Goal: Find specific page/section: Find specific page/section

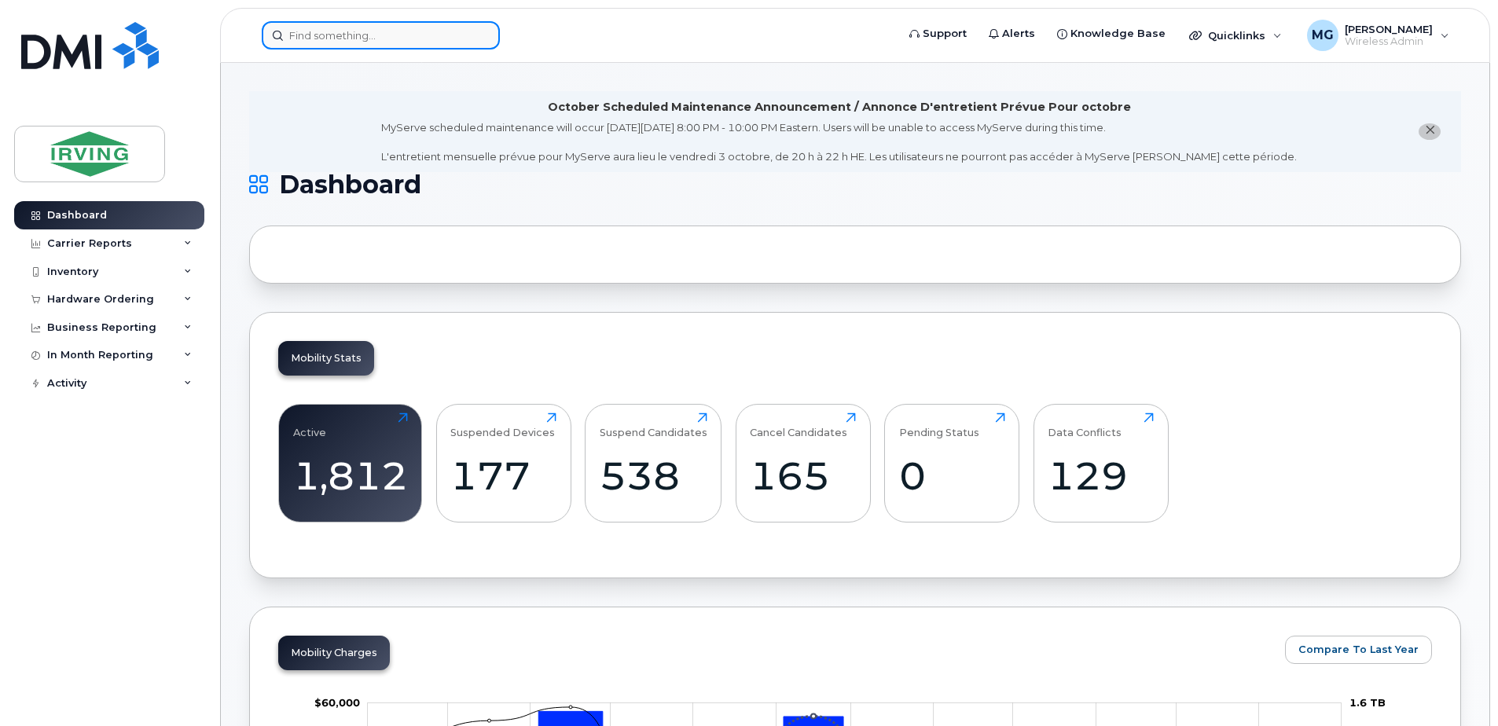
click at [318, 35] on input at bounding box center [381, 35] width 238 height 28
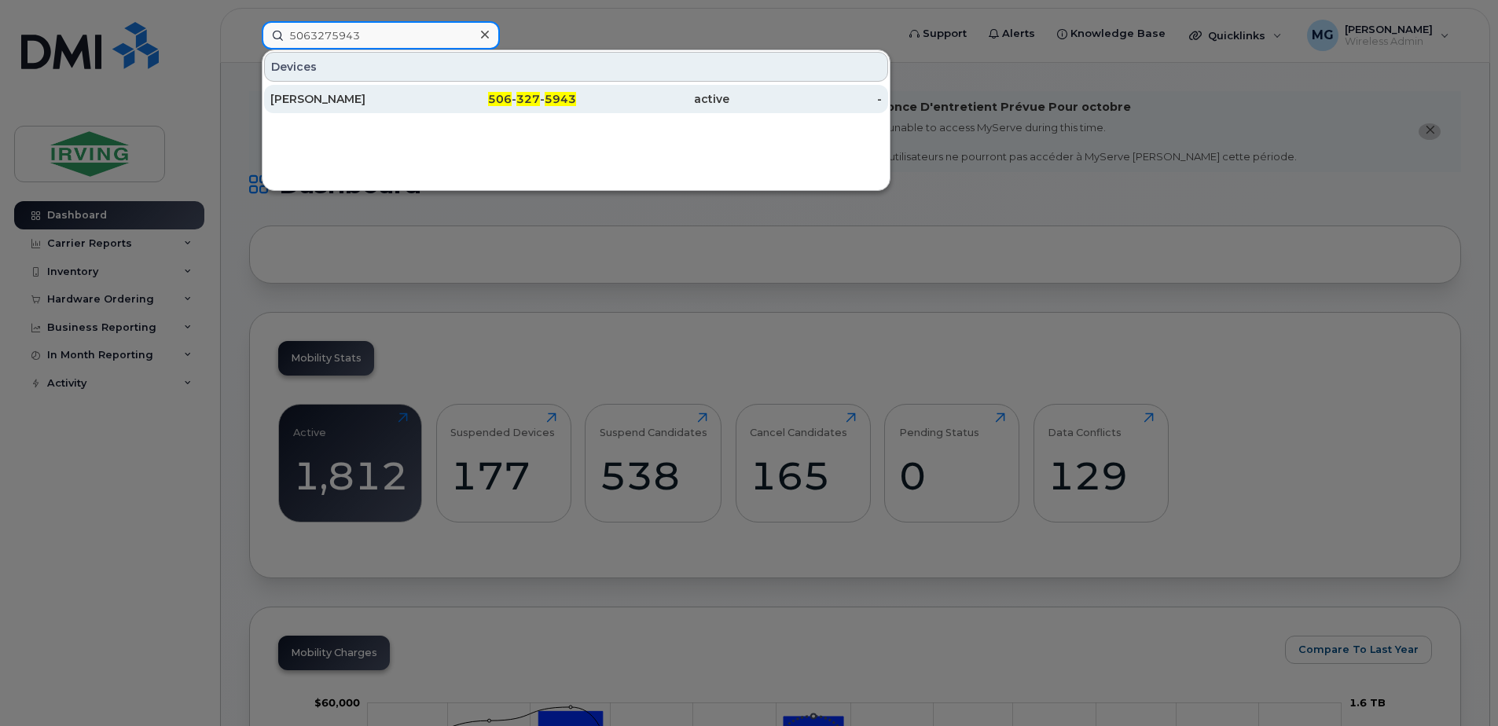
type input "5063275943"
click at [638, 101] on div "active" at bounding box center [652, 99] width 153 height 16
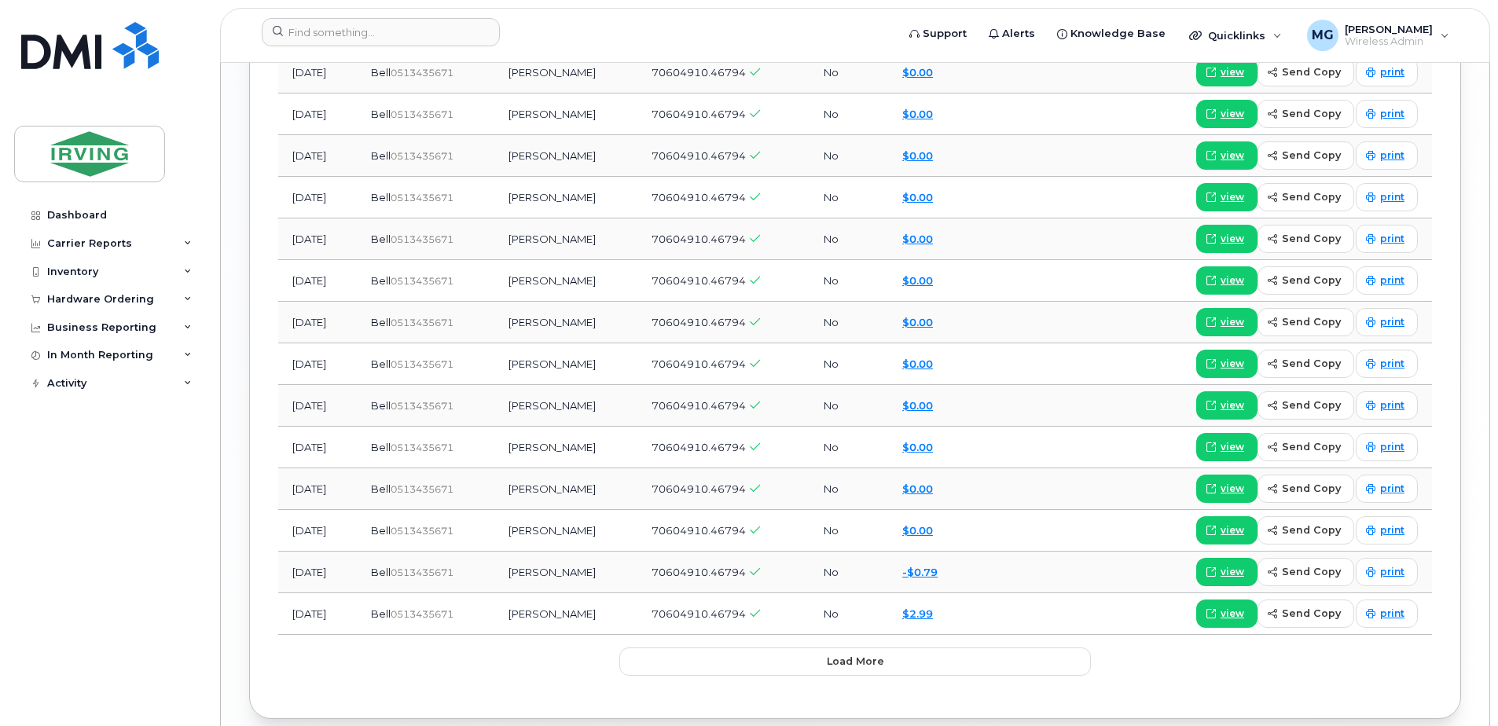
scroll to position [2148, 0]
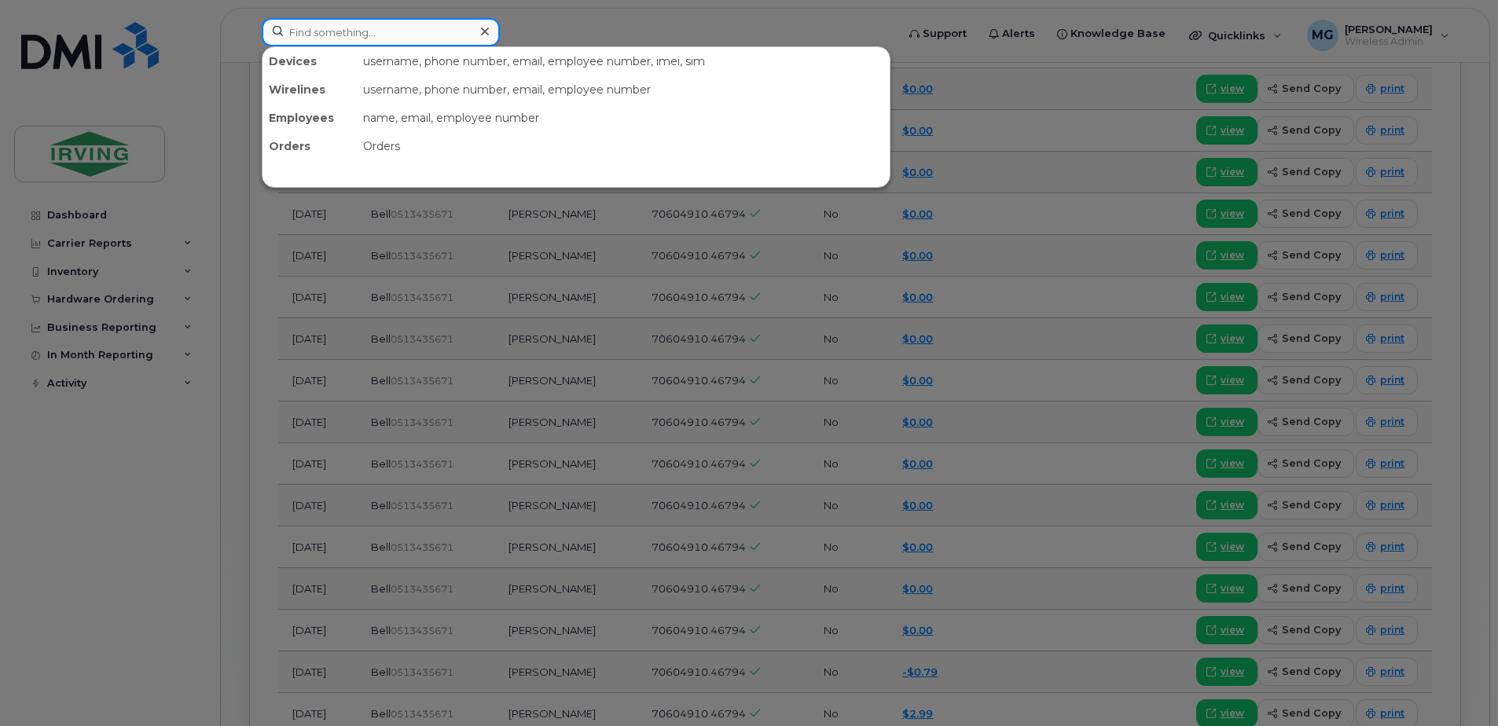
click at [299, 37] on input at bounding box center [381, 32] width 238 height 28
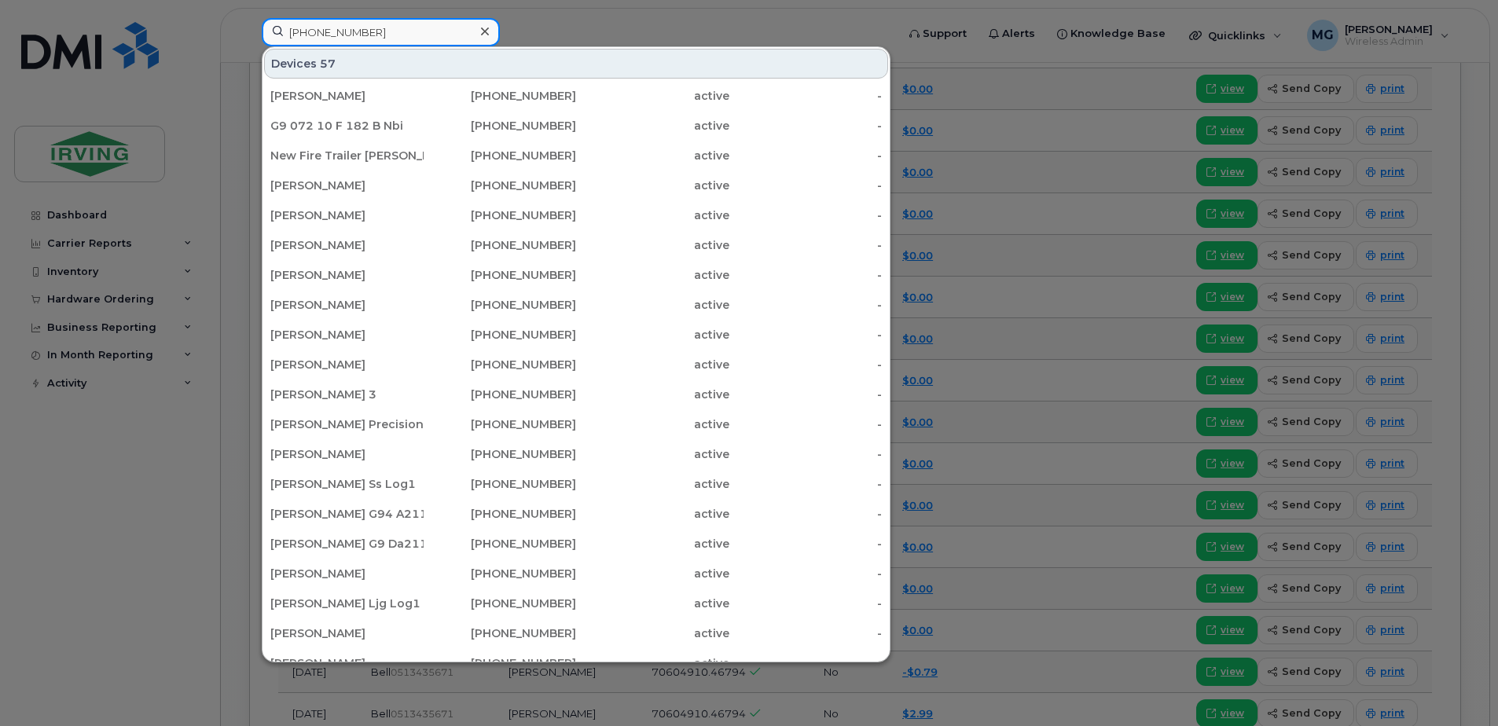
type input "506-349-5817"
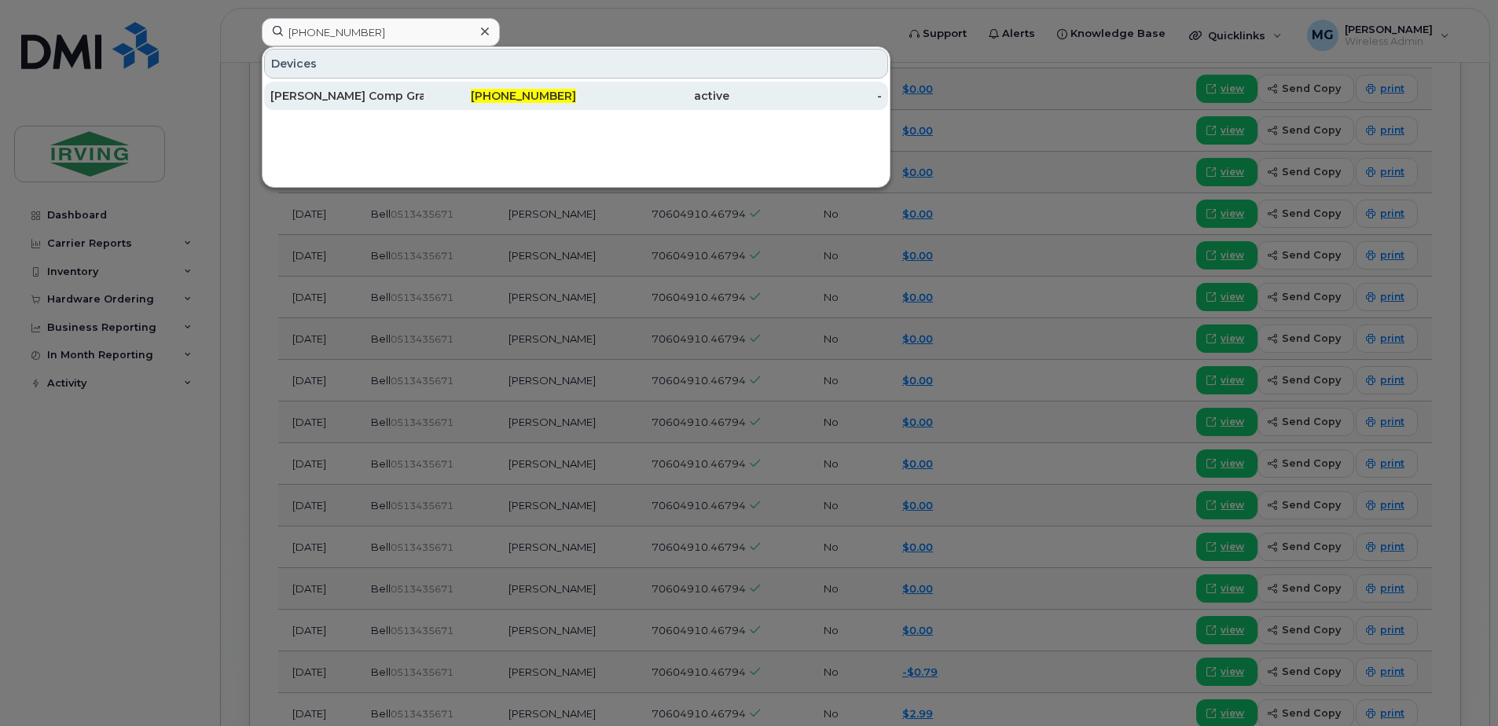
click at [594, 93] on div "active" at bounding box center [652, 96] width 153 height 16
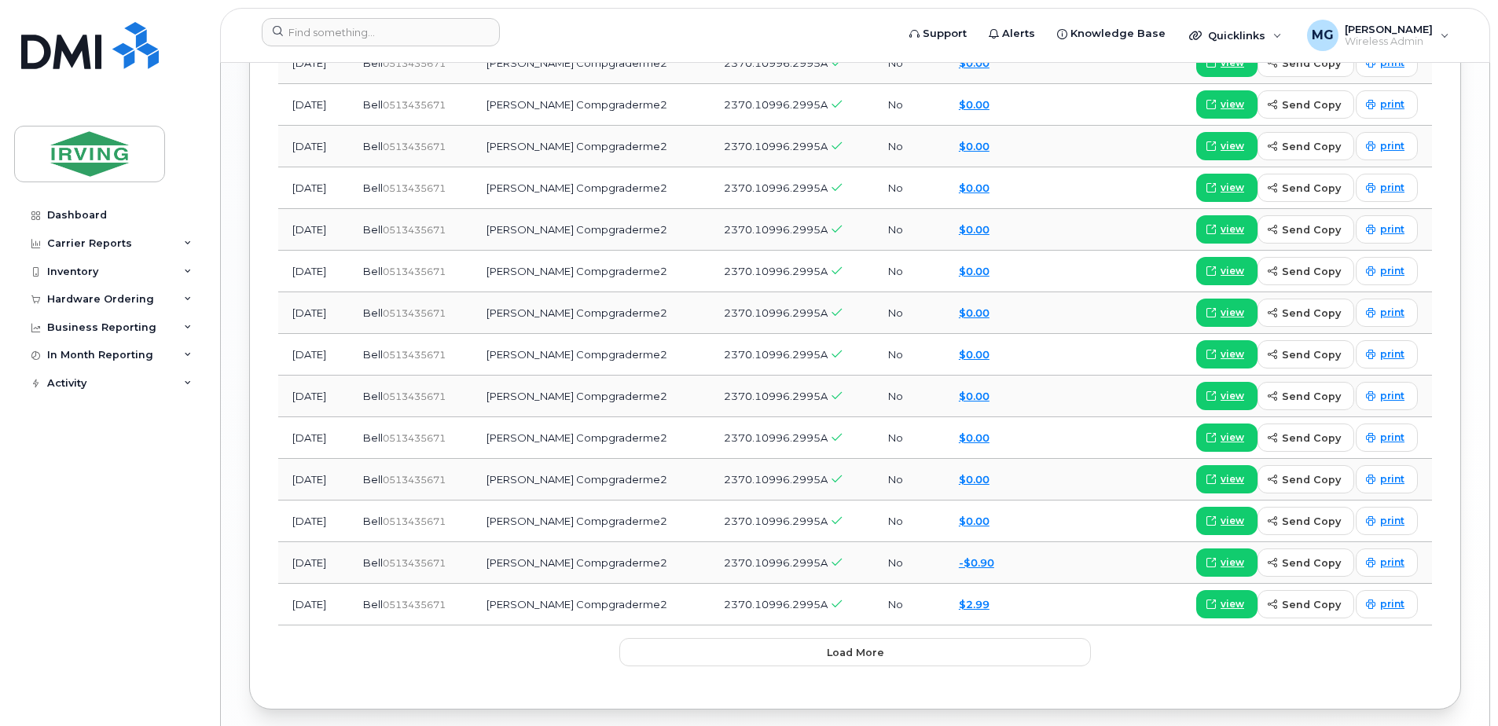
scroll to position [2027, 0]
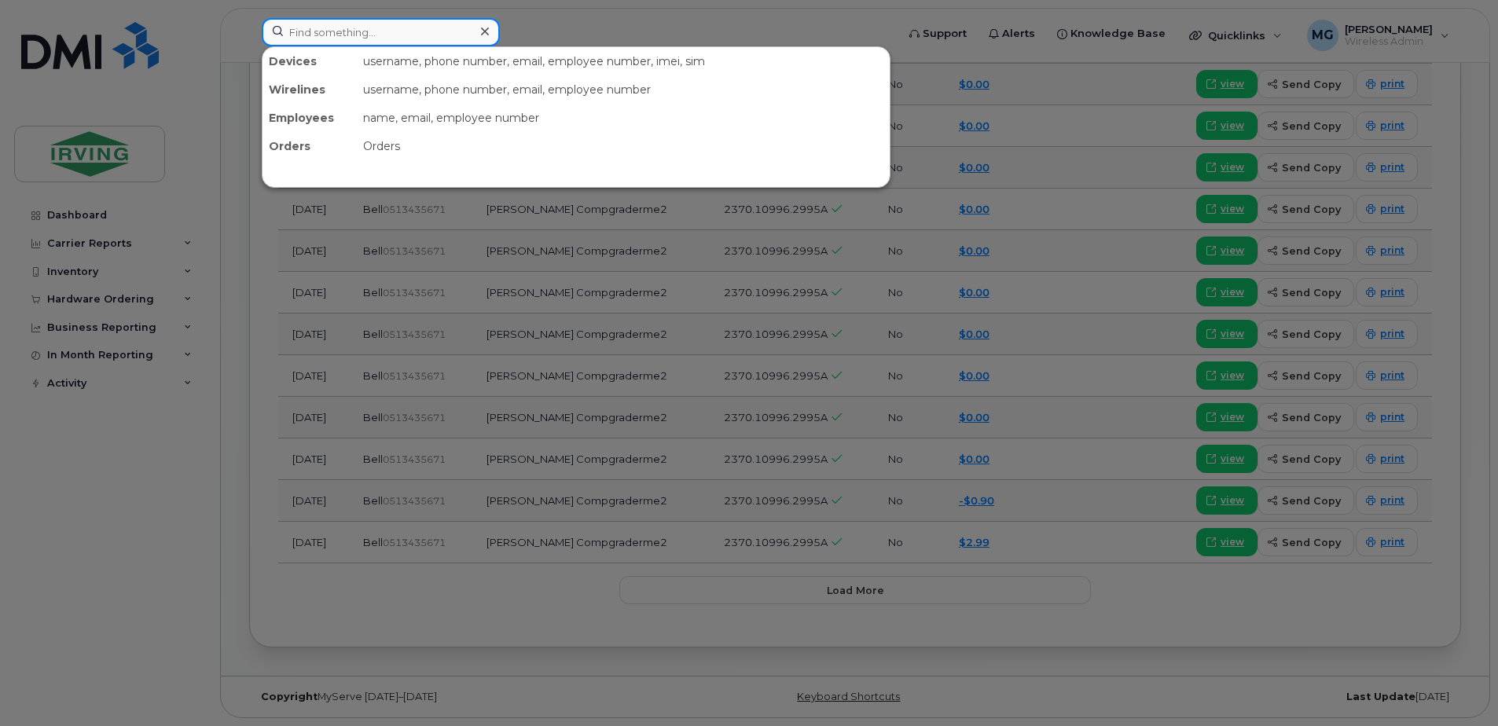
click at [382, 31] on input at bounding box center [381, 32] width 238 height 28
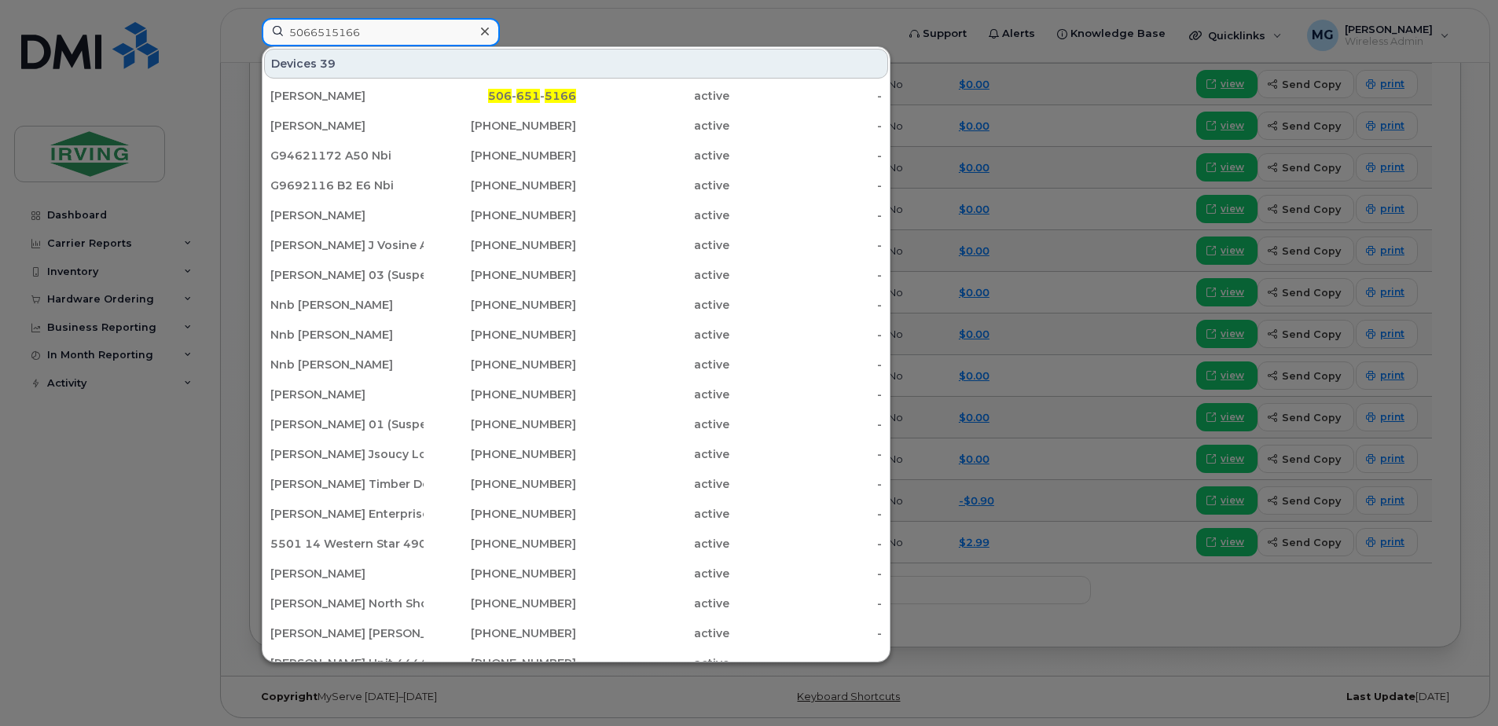
type input "5066515166"
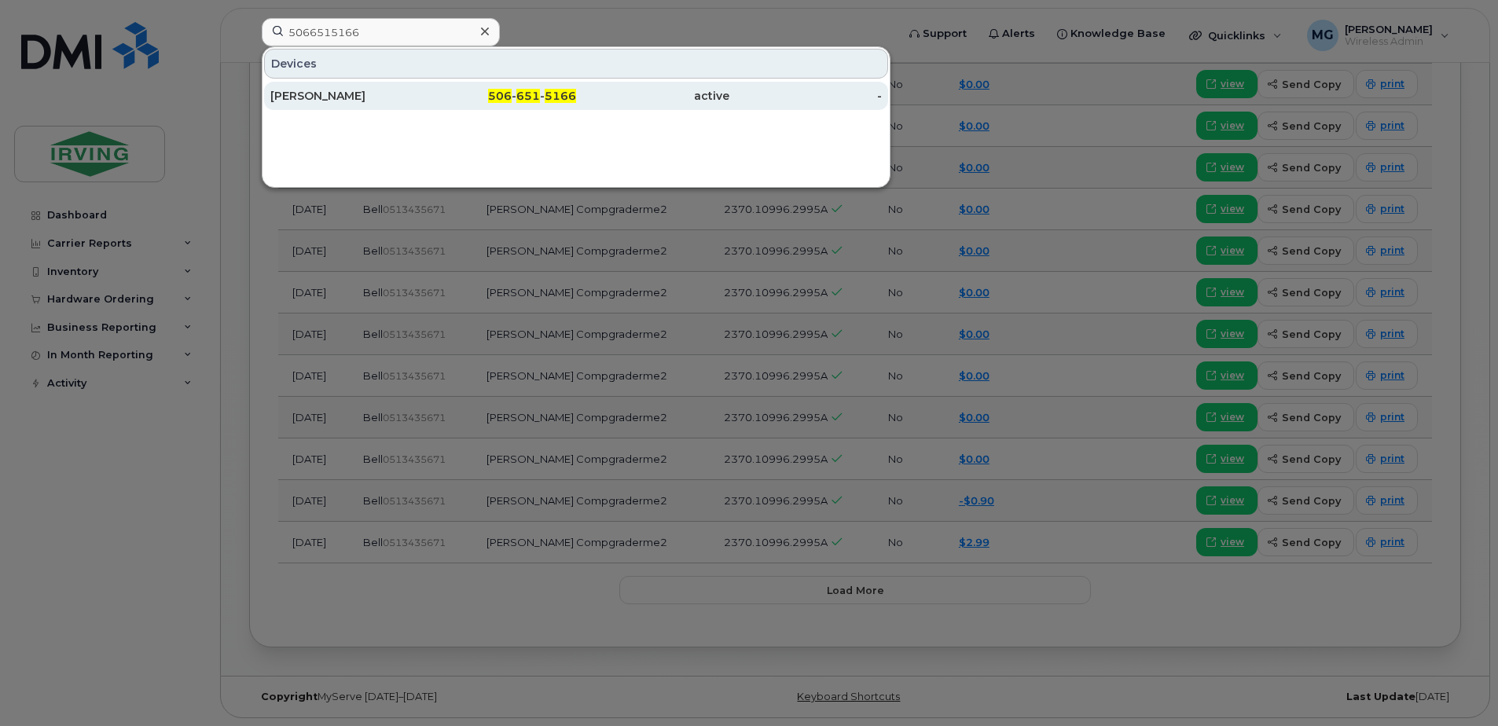
click at [649, 103] on div "active" at bounding box center [652, 96] width 153 height 16
